Goal: Transaction & Acquisition: Purchase product/service

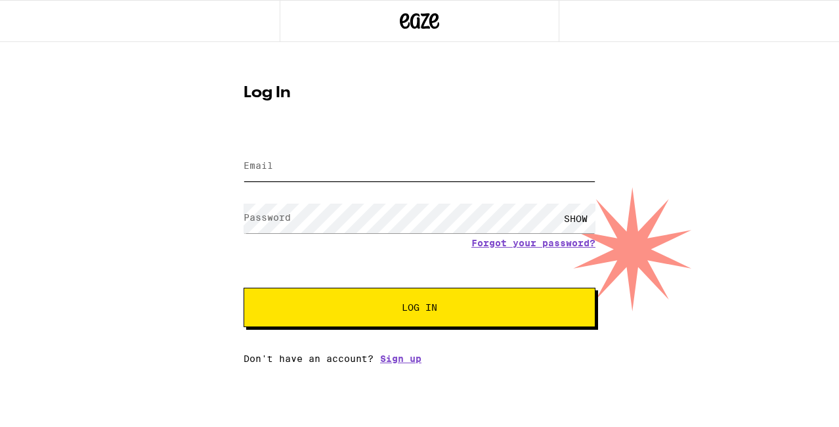
type input "[EMAIL_ADDRESS][DOMAIN_NAME]"
click at [575, 219] on div "SHOW" at bounding box center [575, 218] width 39 height 30
click at [291, 299] on button "Log In" at bounding box center [419, 306] width 352 height 39
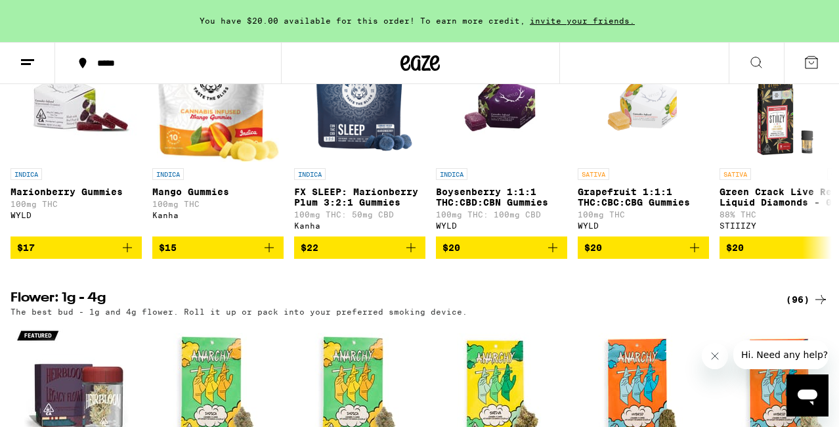
scroll to position [1451, 0]
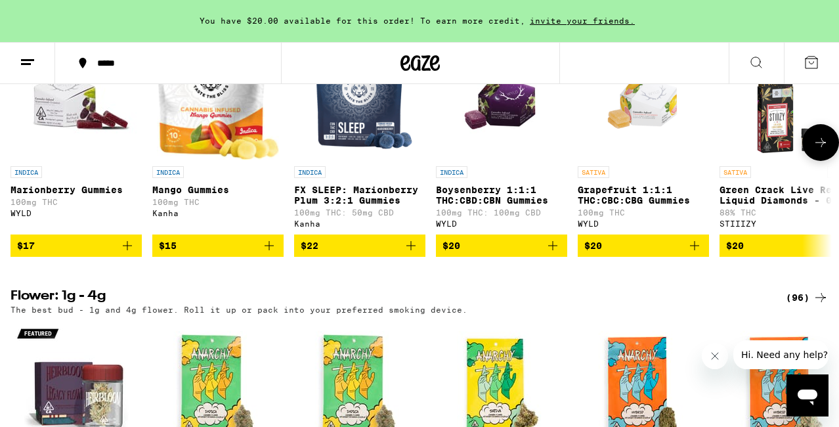
click at [553, 253] on icon "Add to bag" at bounding box center [553, 246] width 16 height 16
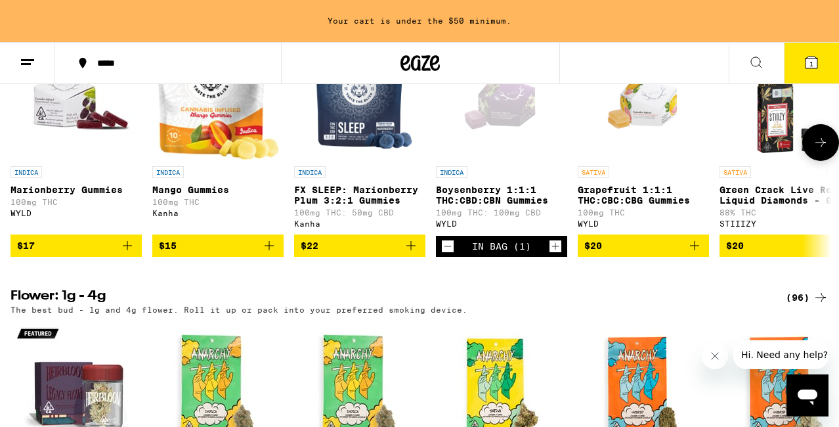
click at [553, 254] on icon "Increment" at bounding box center [555, 246] width 12 height 16
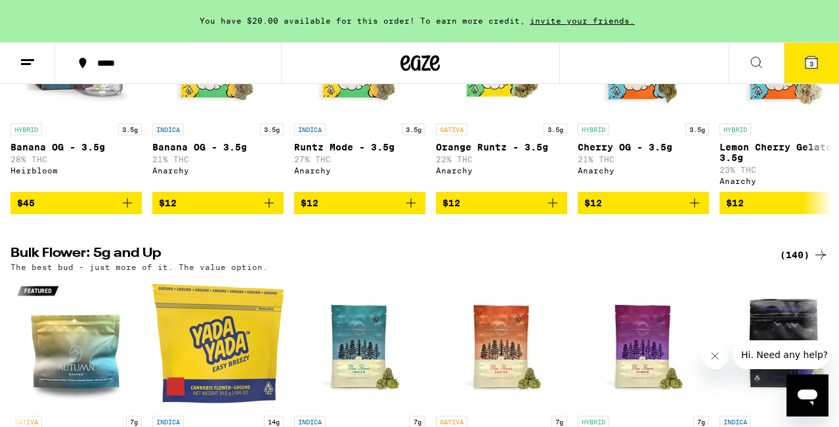
scroll to position [1555, 0]
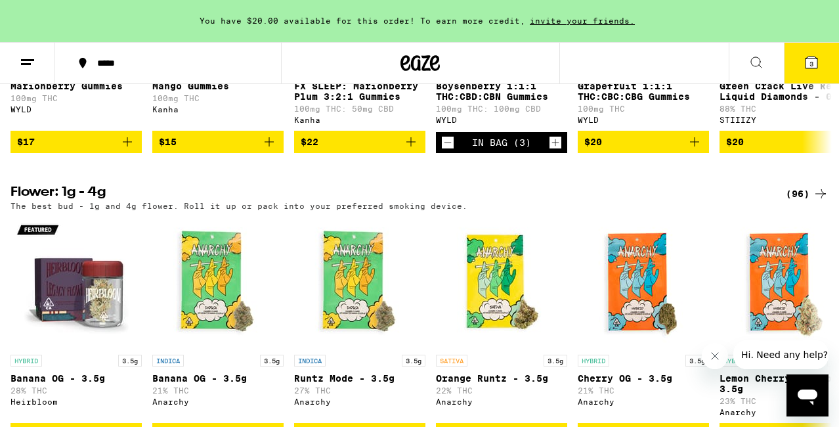
click at [809, 60] on icon at bounding box center [811, 62] width 12 height 12
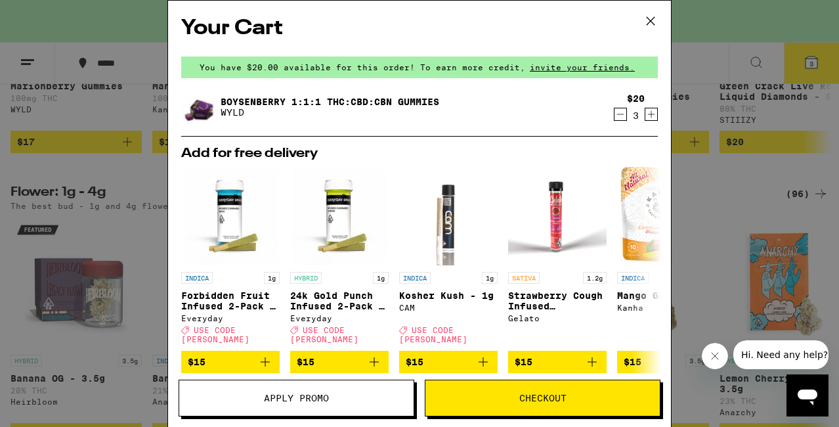
click at [343, 392] on button "Apply Promo" at bounding box center [297, 397] width 236 height 37
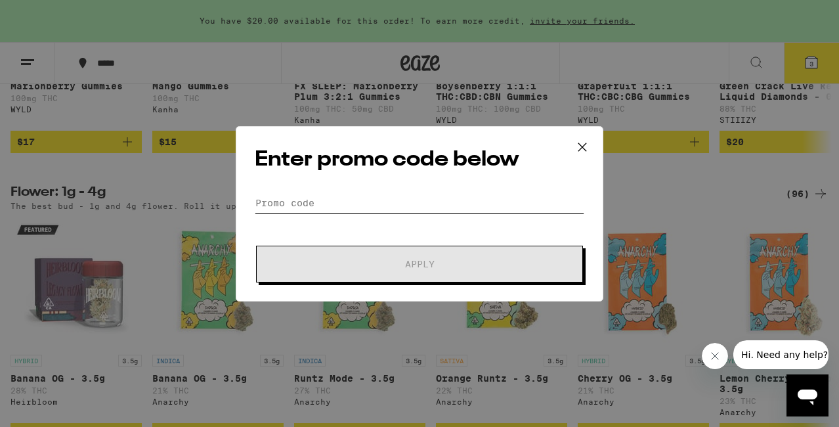
click at [291, 198] on input "Promo Code" at bounding box center [419, 203] width 329 height 20
click at [581, 145] on icon at bounding box center [582, 147] width 20 height 20
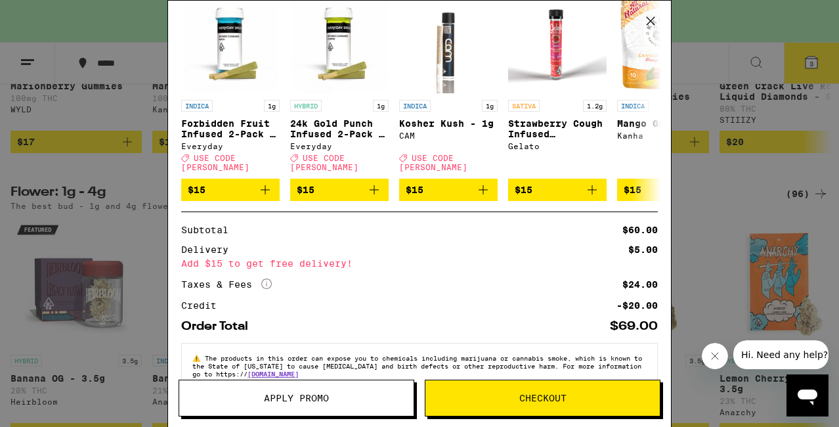
scroll to position [174, 0]
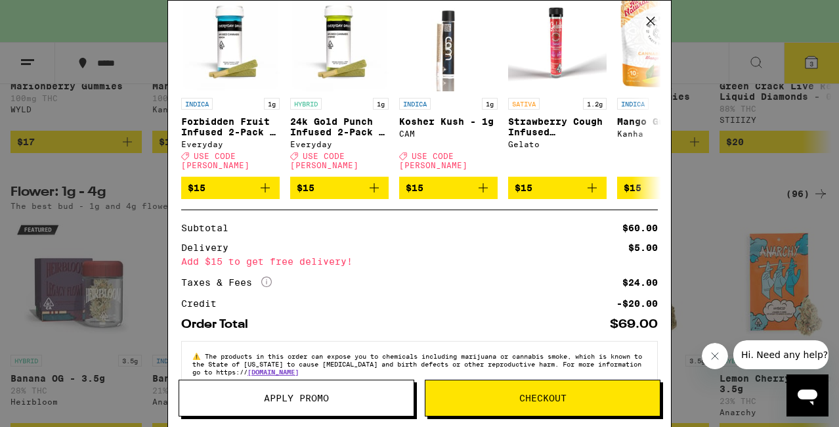
click at [450, 396] on span "Checkout" at bounding box center [542, 397] width 234 height 9
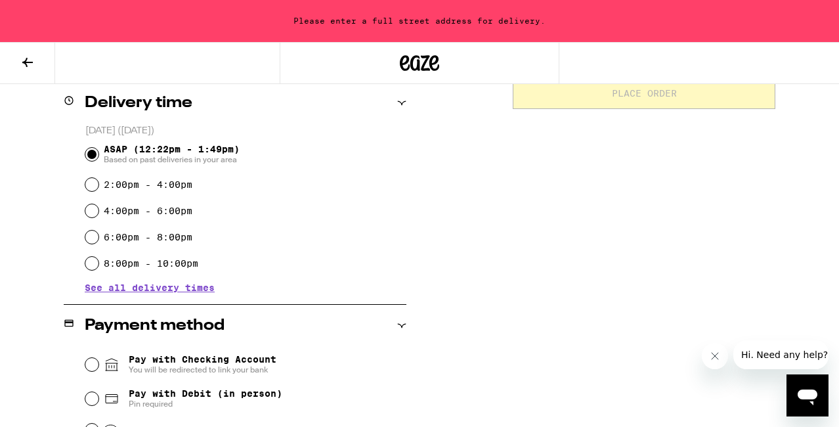
scroll to position [326, 0]
click at [91, 238] on input "6:00pm - 8:00pm" at bounding box center [91, 236] width 13 height 13
radio input "true"
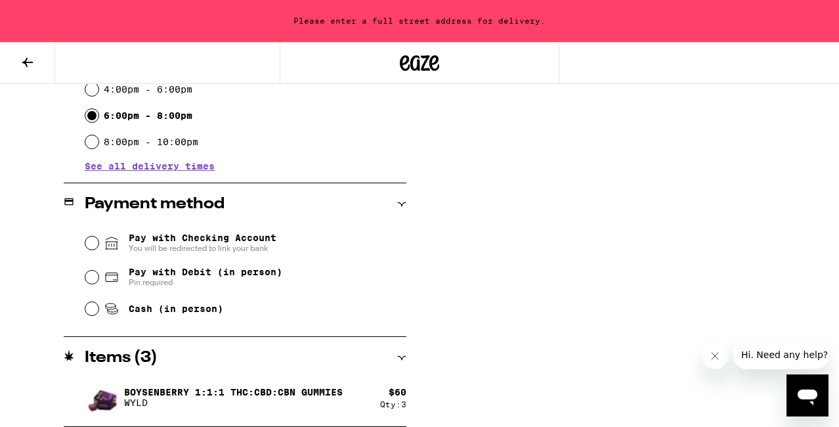
scroll to position [447, 0]
click at [91, 308] on input "Cash (in person)" at bounding box center [91, 308] width 13 height 13
radio input "true"
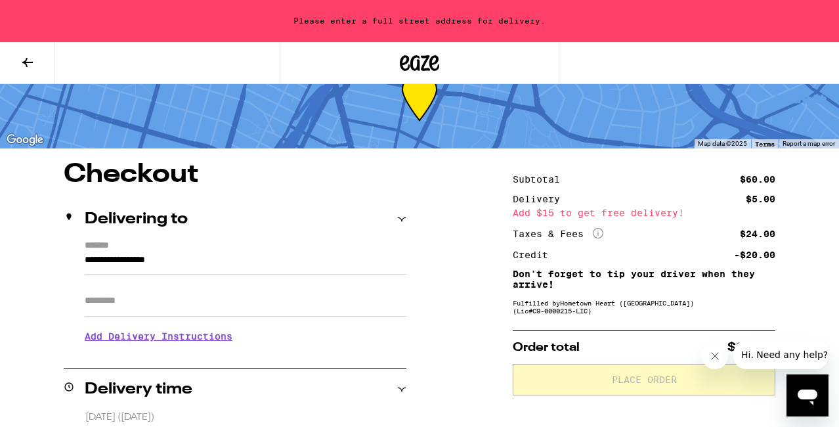
scroll to position [39, 0]
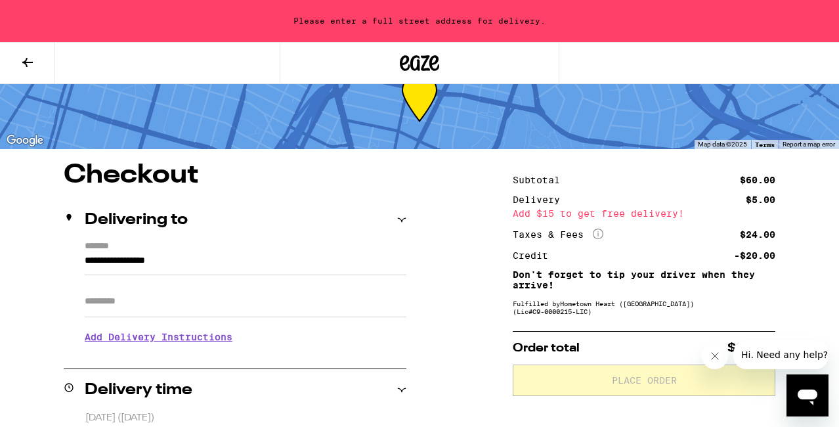
click at [86, 264] on input "**********" at bounding box center [246, 264] width 322 height 22
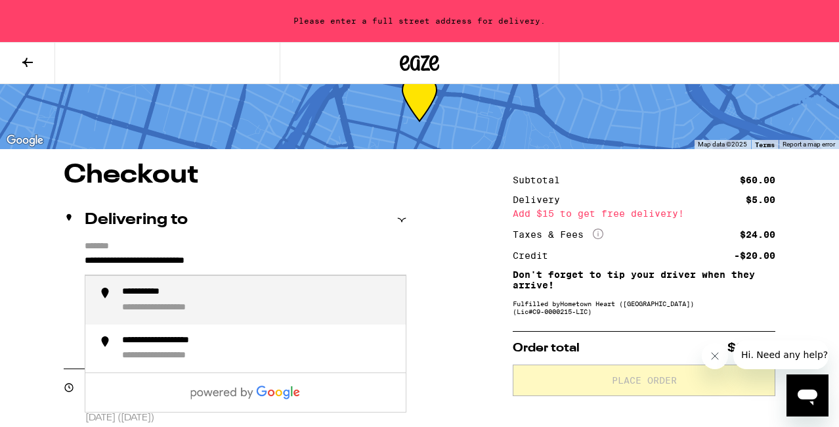
click at [155, 297] on div "**********" at bounding box center [154, 292] width 65 height 12
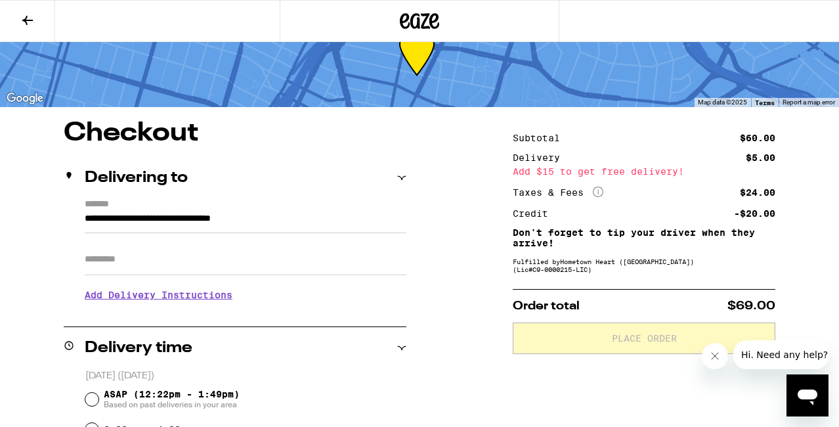
type input "**********"
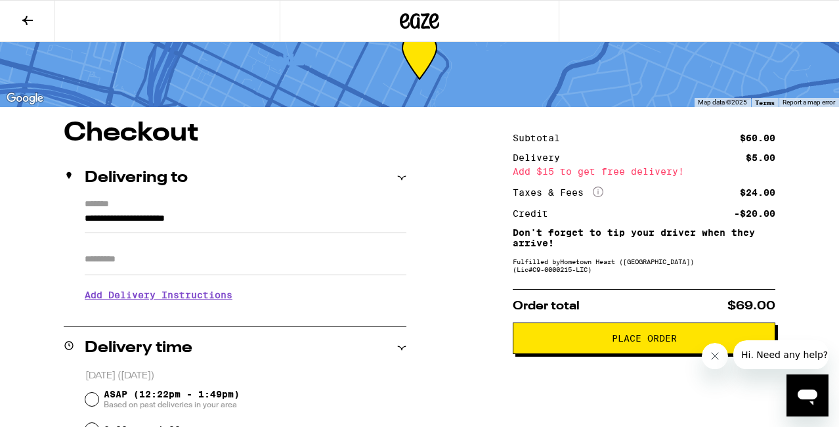
click at [179, 296] on h3 "Add Delivery Instructions" at bounding box center [246, 295] width 322 height 30
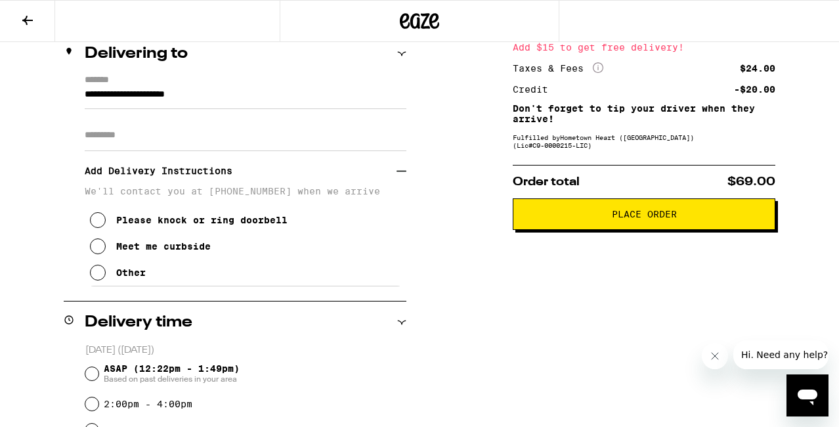
scroll to position [165, 0]
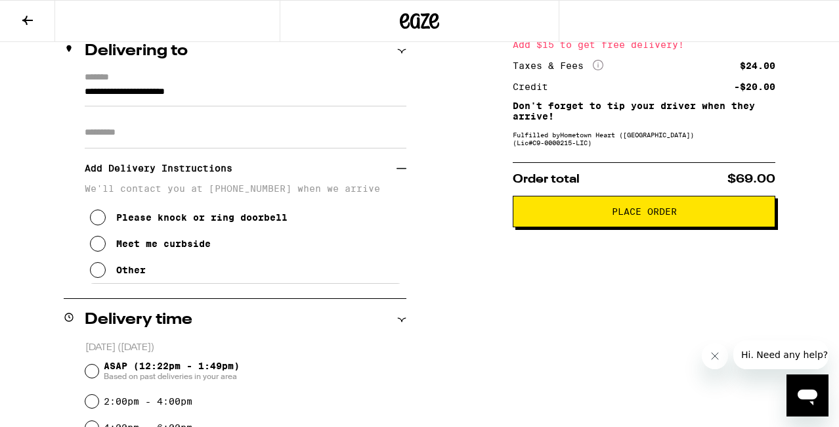
click at [97, 221] on icon at bounding box center [98, 217] width 16 height 16
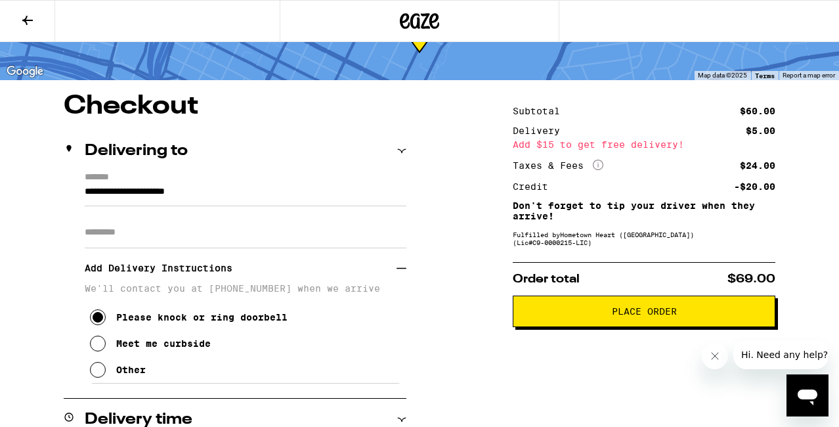
scroll to position [62, 0]
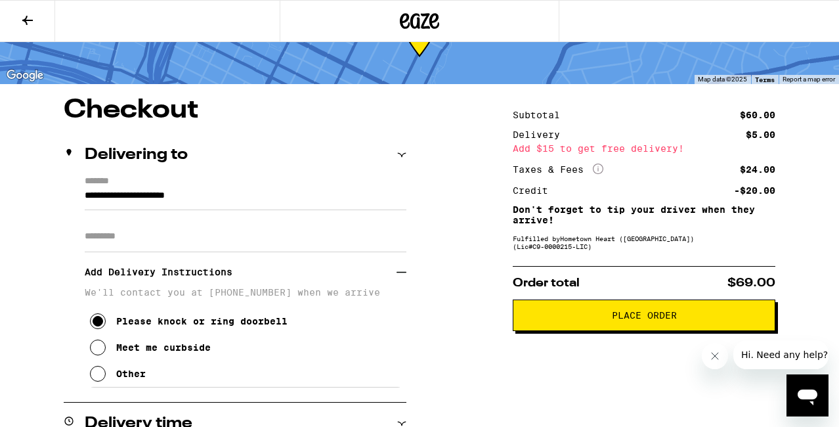
click at [587, 318] on span "Place Order" at bounding box center [644, 314] width 240 height 9
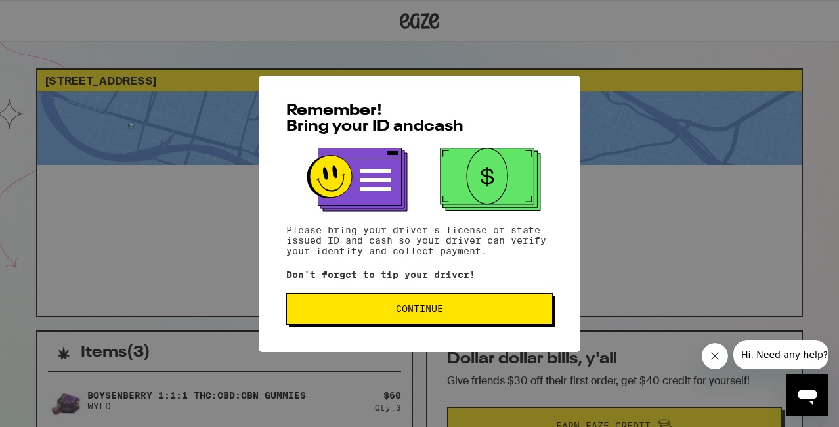
click at [478, 307] on span "Continue" at bounding box center [419, 308] width 244 height 9
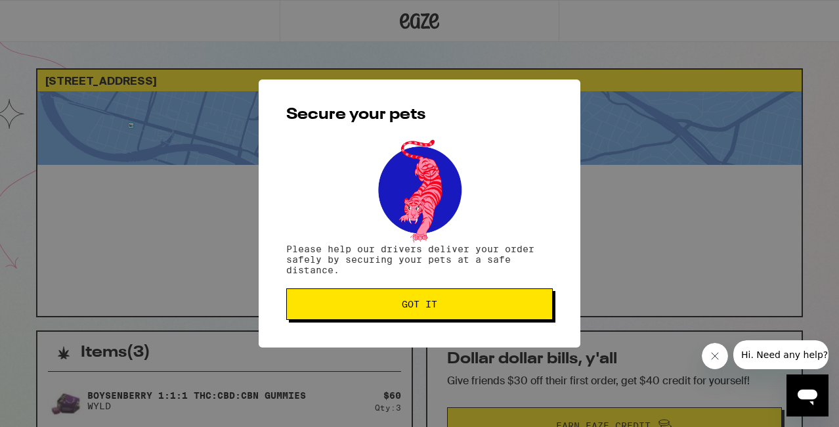
click at [447, 300] on button "Got it" at bounding box center [419, 304] width 266 height 32
